Goal: Task Accomplishment & Management: Use online tool/utility

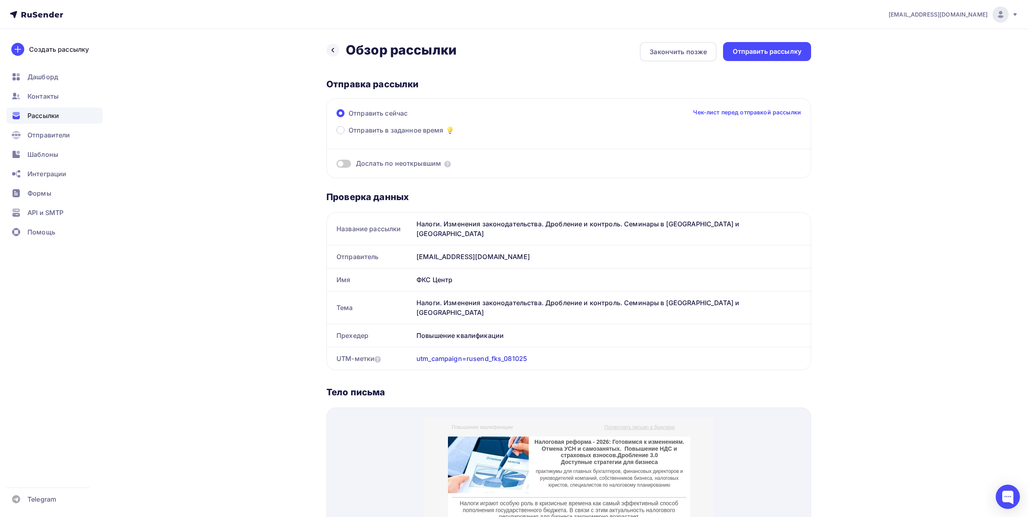
click at [57, 118] on span "Рассылки" at bounding box center [43, 116] width 32 height 10
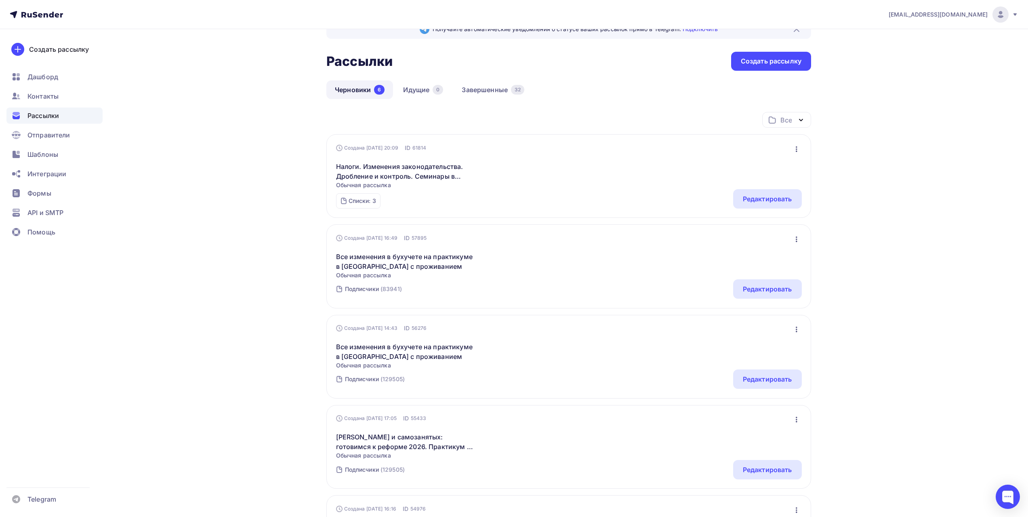
scroll to position [40, 0]
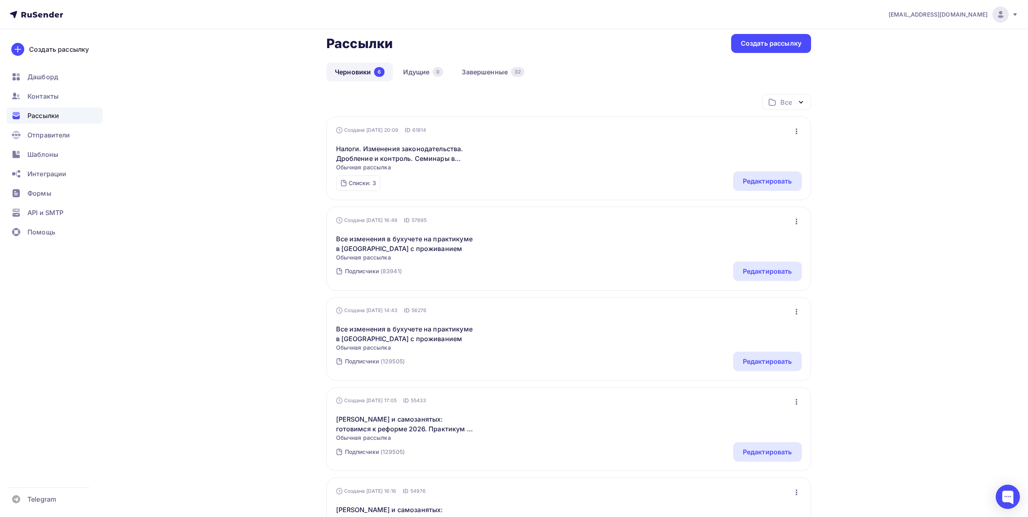
click at [796, 130] on icon "button" at bounding box center [797, 131] width 10 height 10
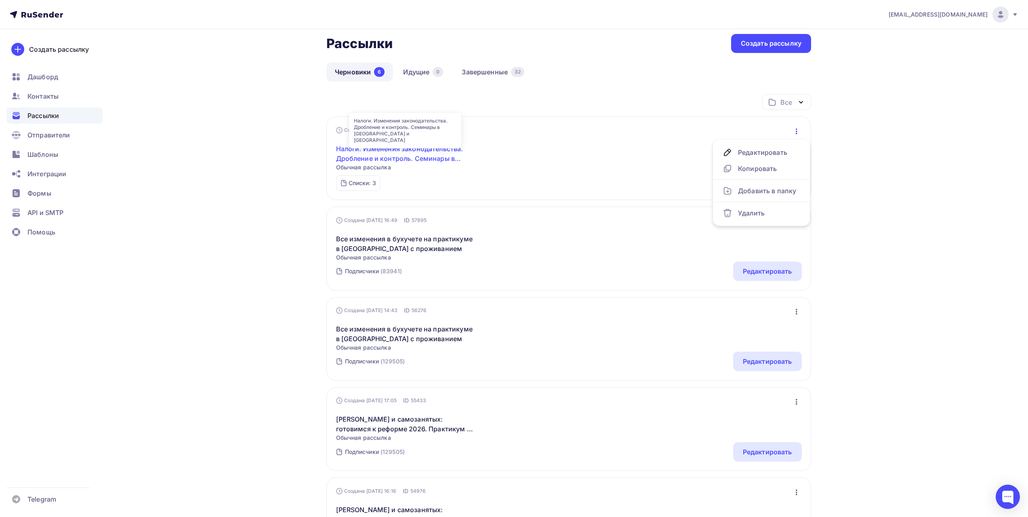
click at [414, 150] on link "Налоги. Изменения законодательства. Дробление и контроль. Семинары в [GEOGRAPHI…" at bounding box center [405, 153] width 139 height 19
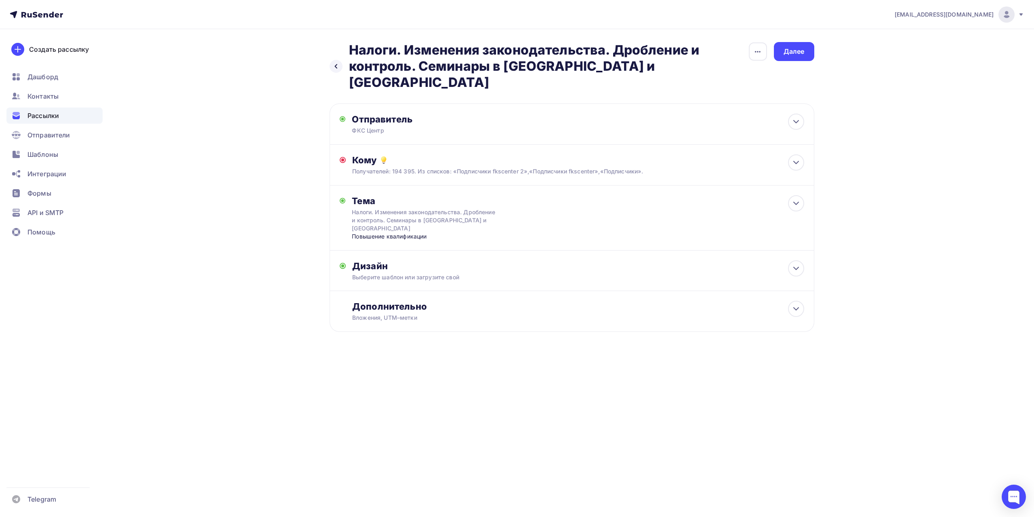
click at [762, 78] on div "Назад Налоги. Изменения законодательства. Дробление и контроль. Семинары в [GEO…" at bounding box center [572, 196] width 485 height 309
click at [761, 78] on div "Назад Налоги. Изменения законодательства. Дробление и контроль. Семинары в [GEO…" at bounding box center [572, 196] width 485 height 309
click at [740, 75] on div "Назад Налоги. Изменения законодательства. Дробление и контроль. Семинары в [GEO…" at bounding box center [572, 196] width 485 height 309
click at [759, 78] on div "Назад Налоги. Изменения законодательства. Дробление и контроль. Семинары в [GEO…" at bounding box center [572, 196] width 485 height 309
click at [736, 72] on h2 "Налоги. Изменения законодательства. Дробление и контроль. Семинары в [GEOGRAPHI…" at bounding box center [549, 66] width 400 height 48
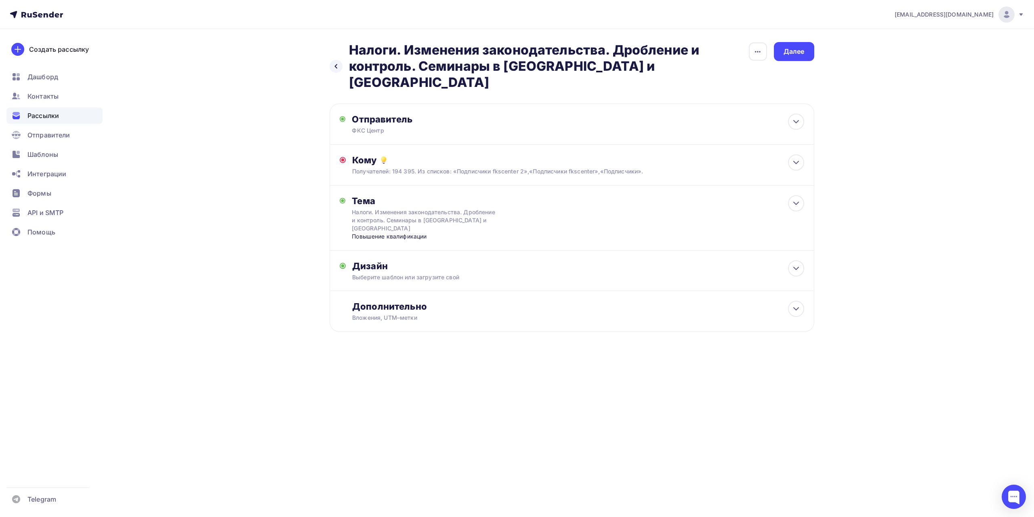
click at [721, 76] on div "Назад Налоги. Изменения законодательства. Дробление и контроль. Семинары в [GEO…" at bounding box center [572, 196] width 485 height 309
